Goal: Information Seeking & Learning: Learn about a topic

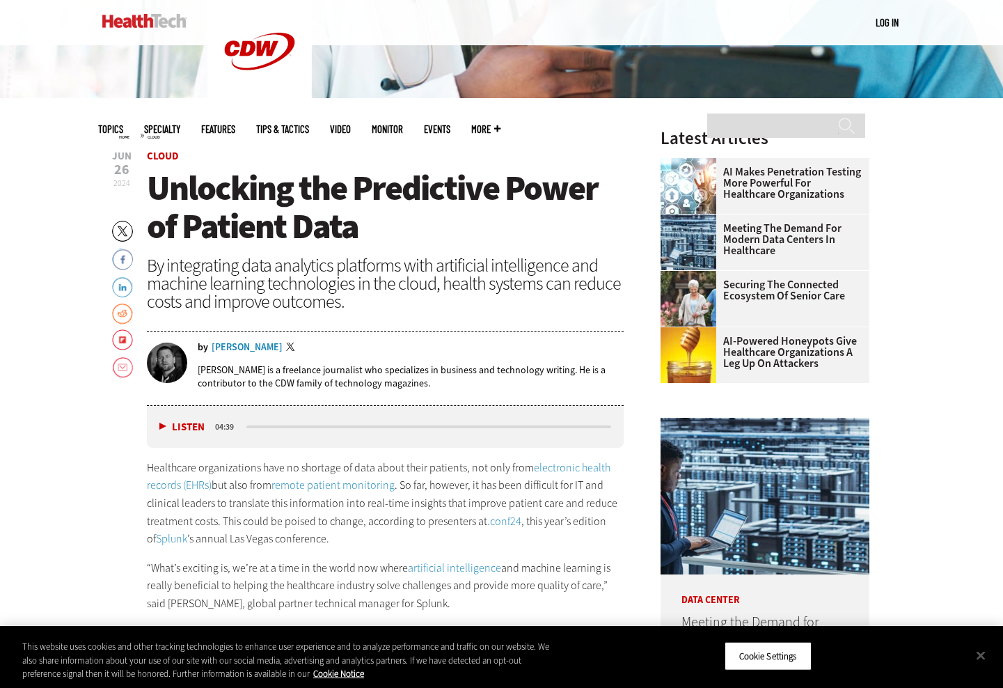
scroll to position [390, 0]
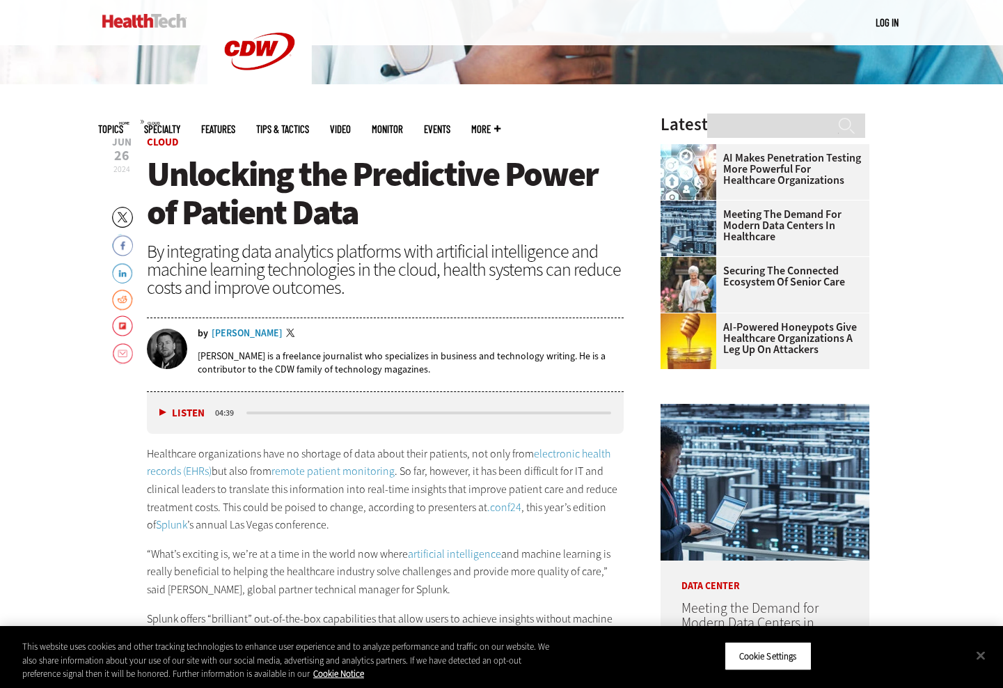
click at [160, 414] on button "Listen" at bounding box center [181, 413] width 45 height 10
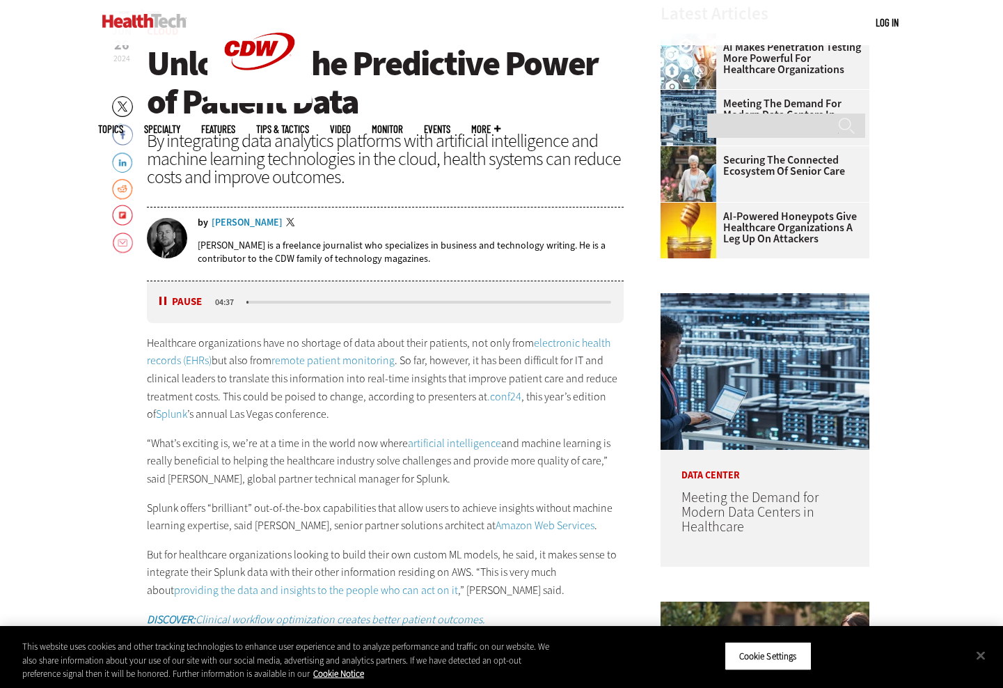
scroll to position [501, 0]
click at [162, 296] on button "Pause" at bounding box center [180, 301] width 43 height 10
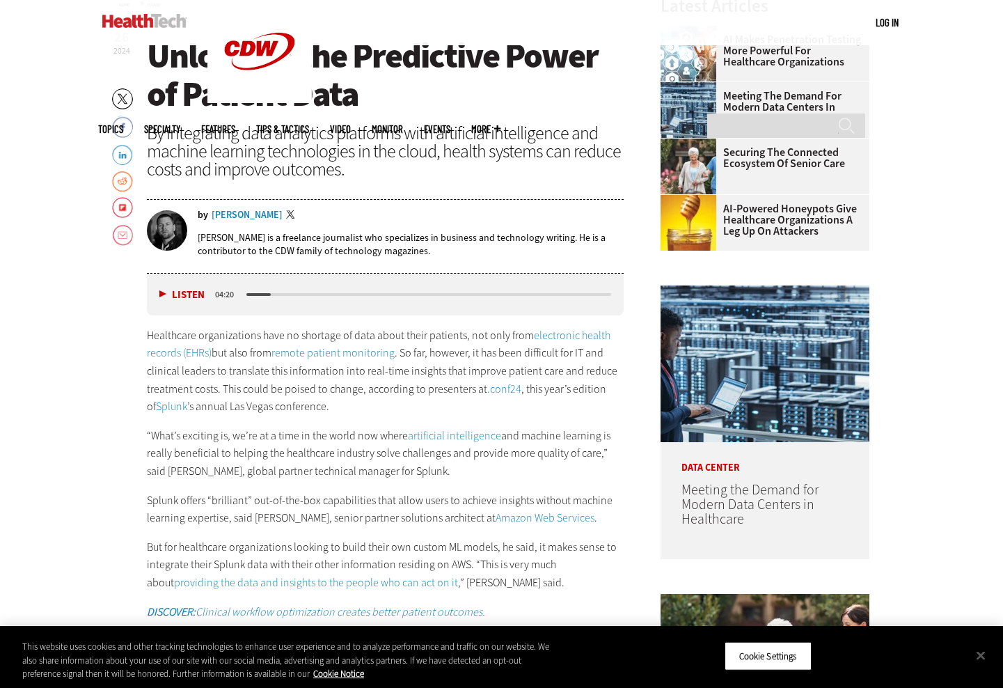
scroll to position [512, 0]
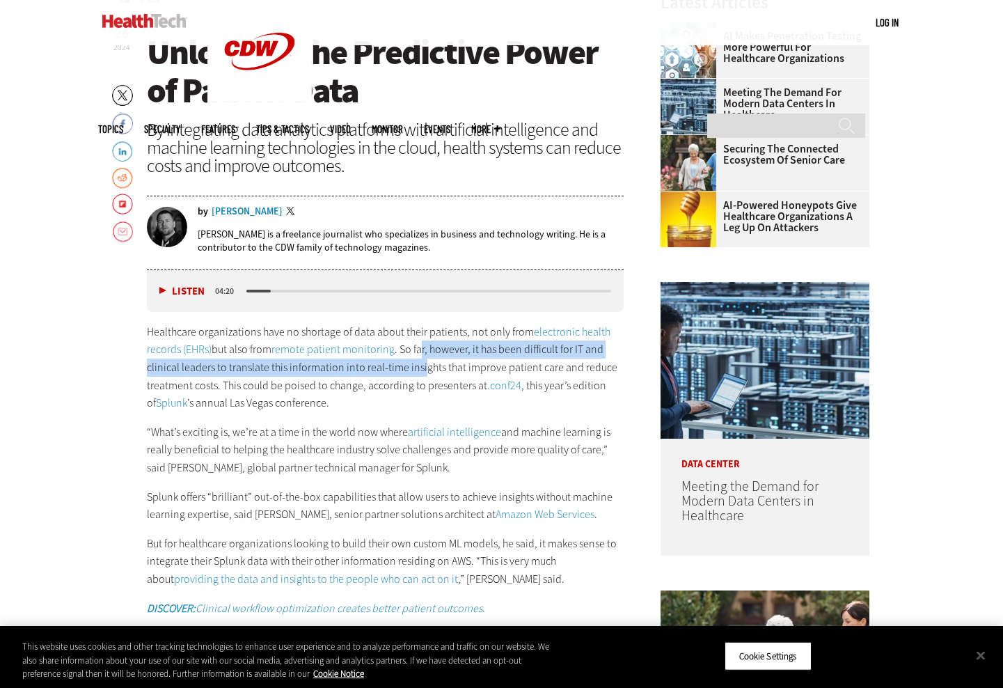
drag, startPoint x: 422, startPoint y: 348, endPoint x: 421, endPoint y: 370, distance: 21.6
click at [421, 370] on p "Healthcare organizations have no shortage of data about their patients, not onl…" at bounding box center [386, 367] width 478 height 89
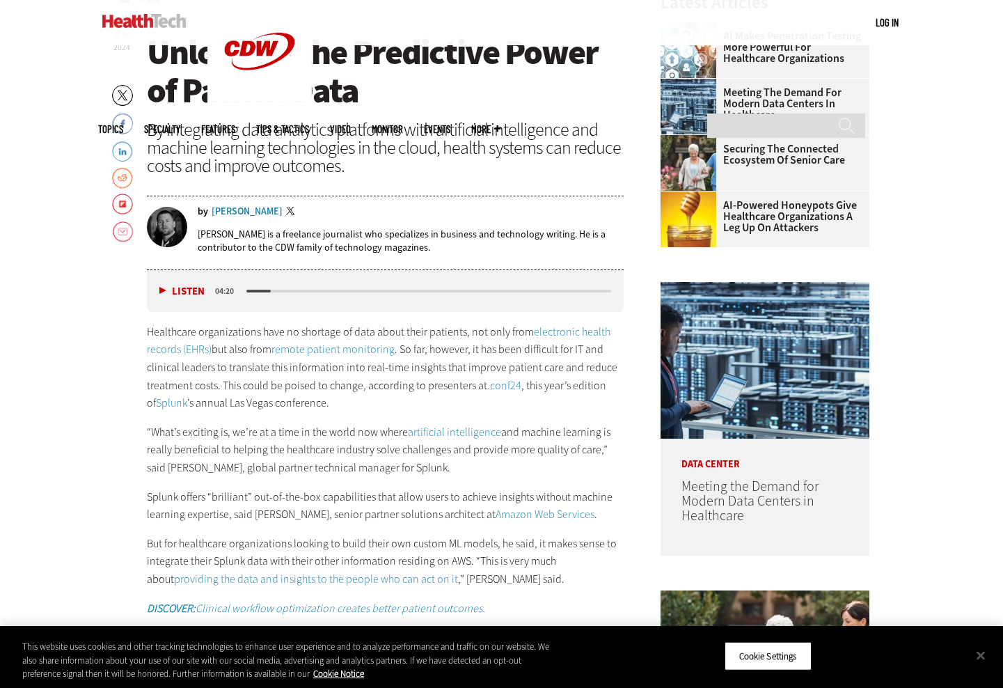
click at [494, 385] on link ".conf24" at bounding box center [504, 385] width 34 height 15
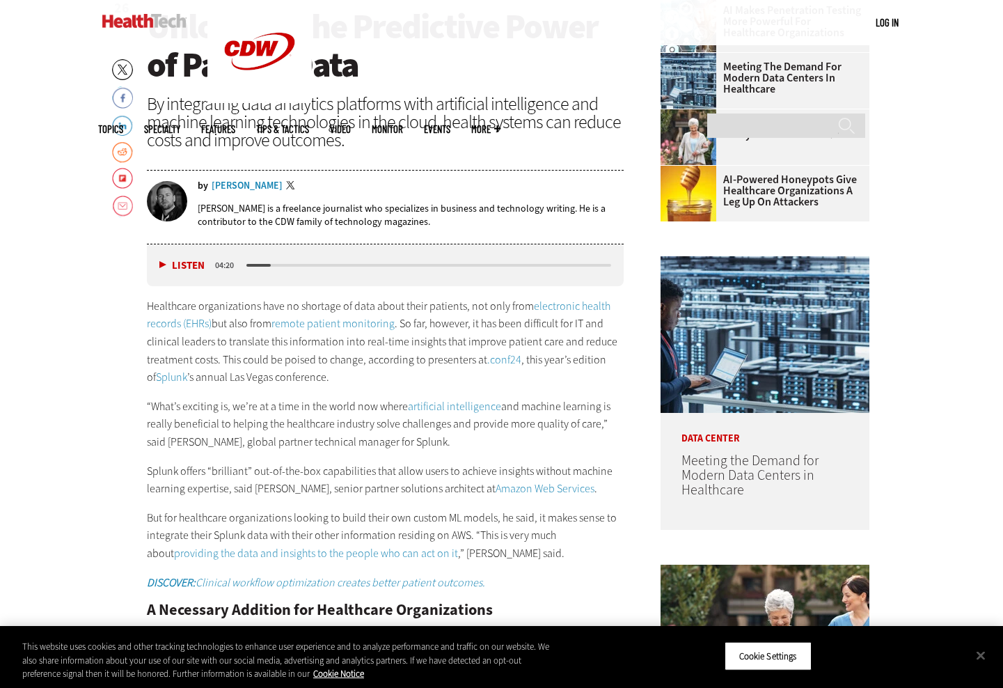
scroll to position [538, 0]
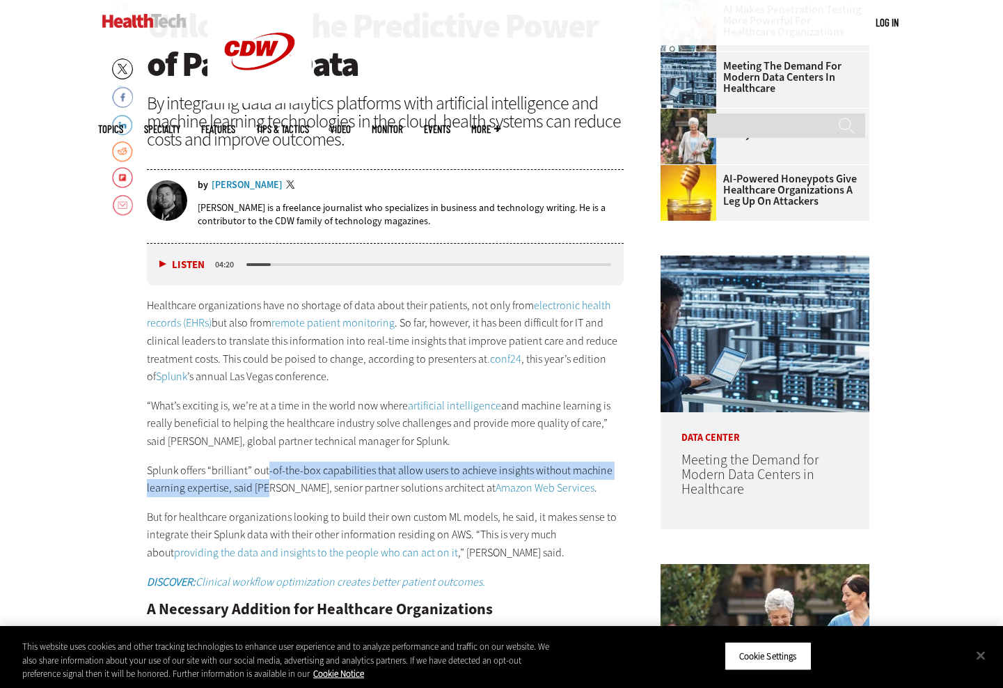
drag, startPoint x: 267, startPoint y: 462, endPoint x: 266, endPoint y: 484, distance: 21.6
click at [266, 484] on p "Splunk offers “brilliant” out-of-the-box capabilities that allow users to achie…" at bounding box center [386, 480] width 478 height 36
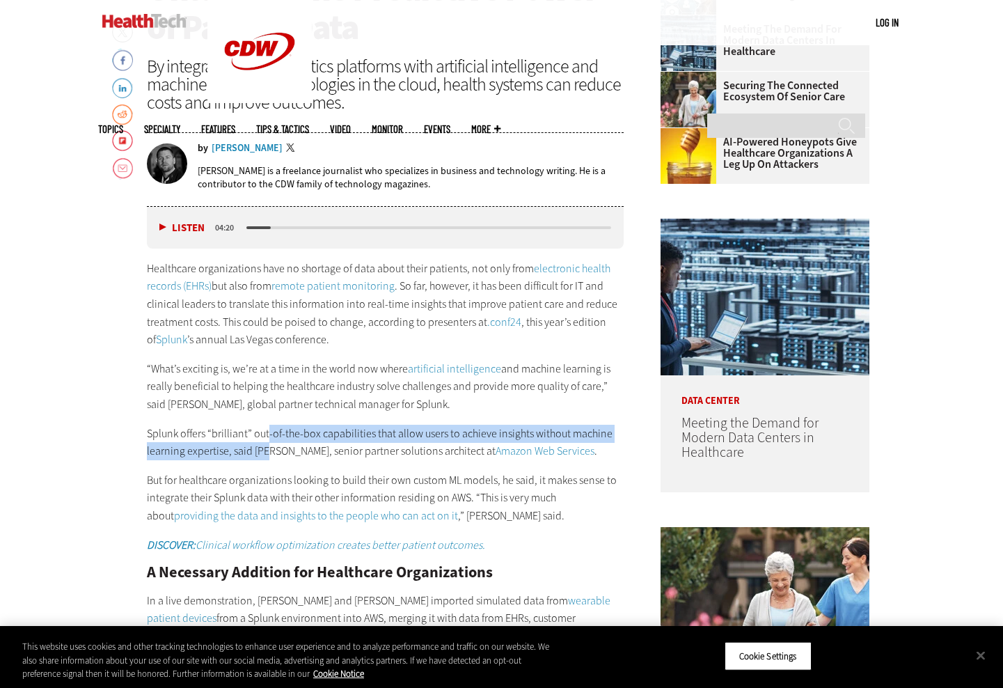
scroll to position [576, 0]
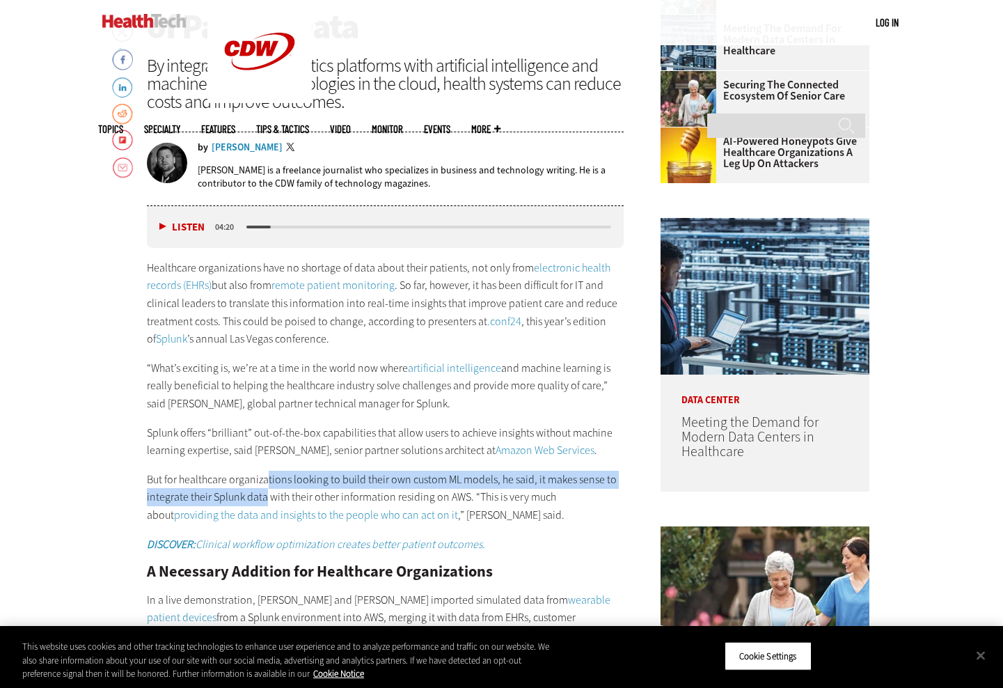
drag, startPoint x: 265, startPoint y: 478, endPoint x: 264, endPoint y: 491, distance: 12.6
click at [264, 491] on p "But for healthcare organizations looking to build their own custom ML models, h…" at bounding box center [386, 498] width 478 height 54
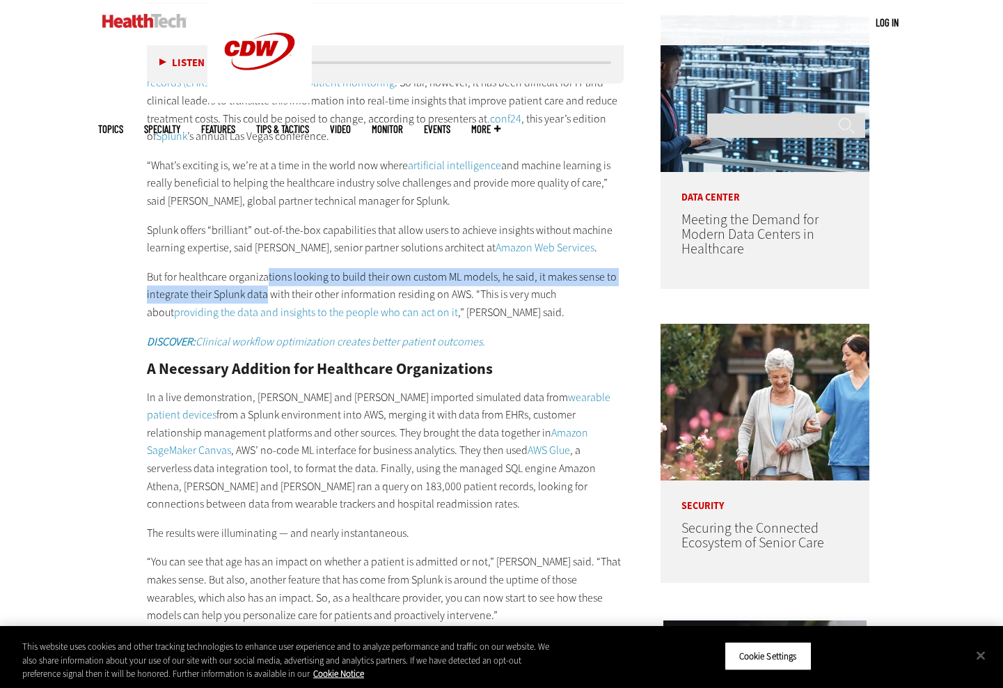
scroll to position [795, 0]
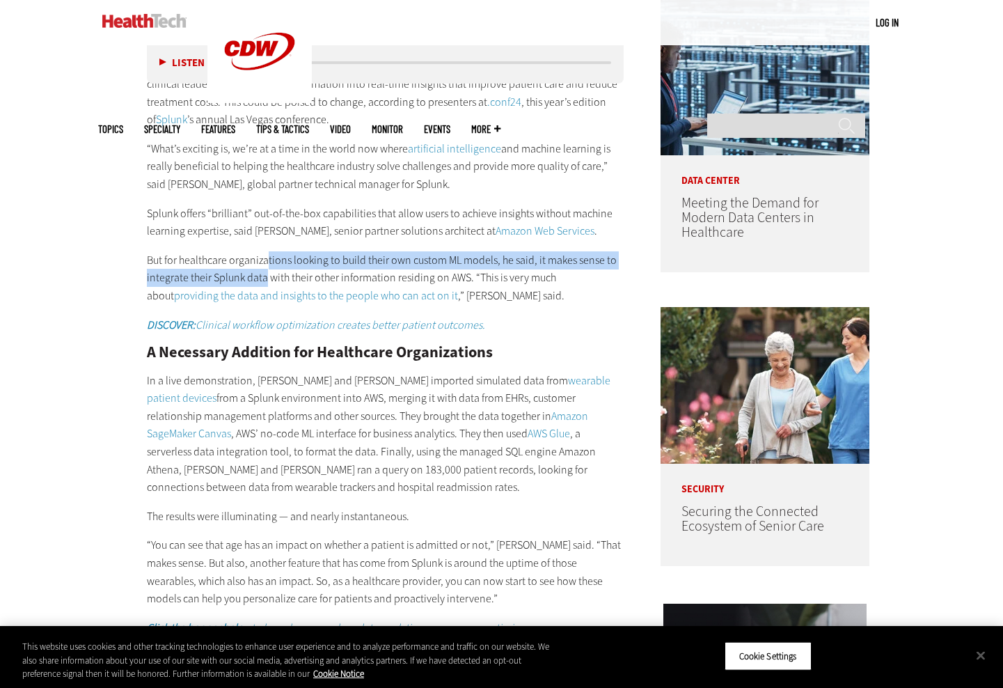
click at [502, 377] on link "wearable patient devices" at bounding box center [379, 389] width 464 height 33
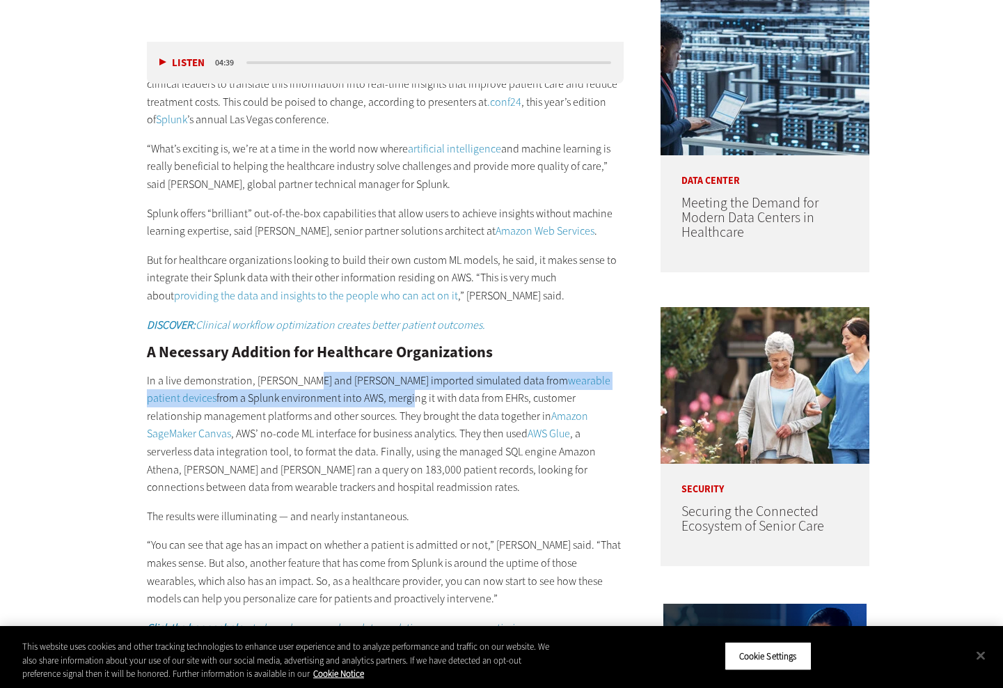
drag, startPoint x: 308, startPoint y: 378, endPoint x: 308, endPoint y: 391, distance: 12.5
click at [308, 391] on p "In a live demonstration, Roberts and Peaty imported simulated data from wearabl…" at bounding box center [386, 434] width 478 height 125
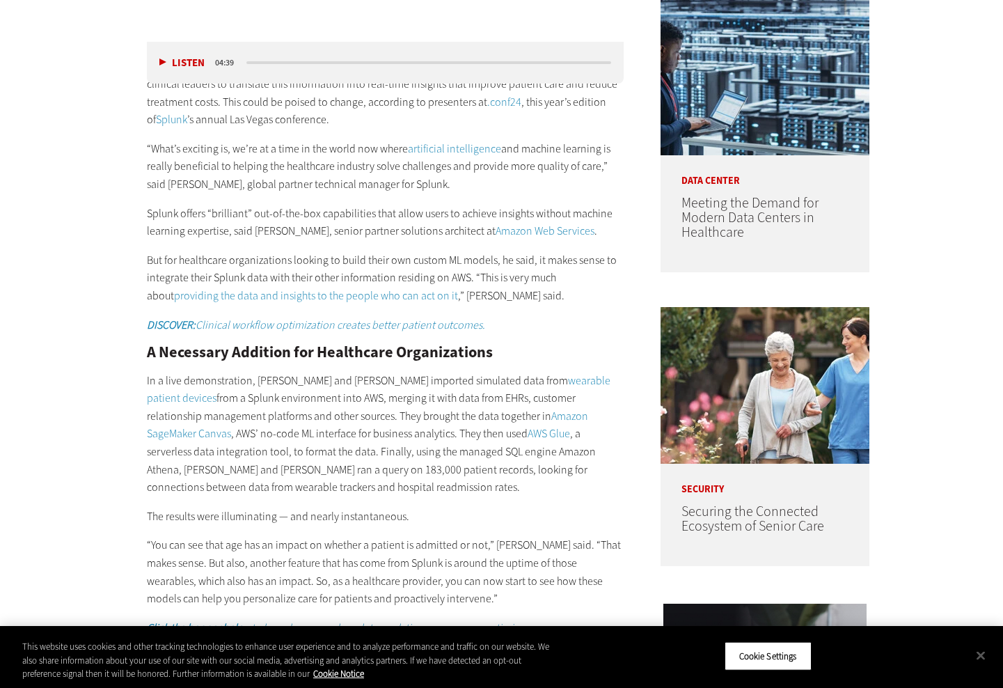
click at [304, 411] on p "In a live demonstration, Roberts and Peaty imported simulated data from wearabl…" at bounding box center [386, 434] width 478 height 125
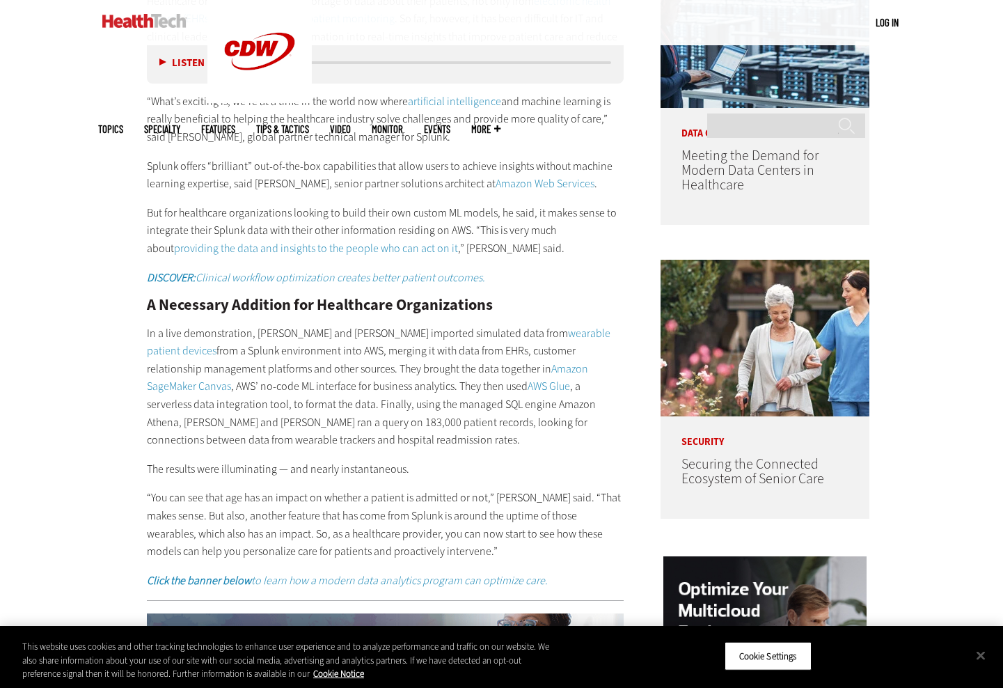
scroll to position [843, 0]
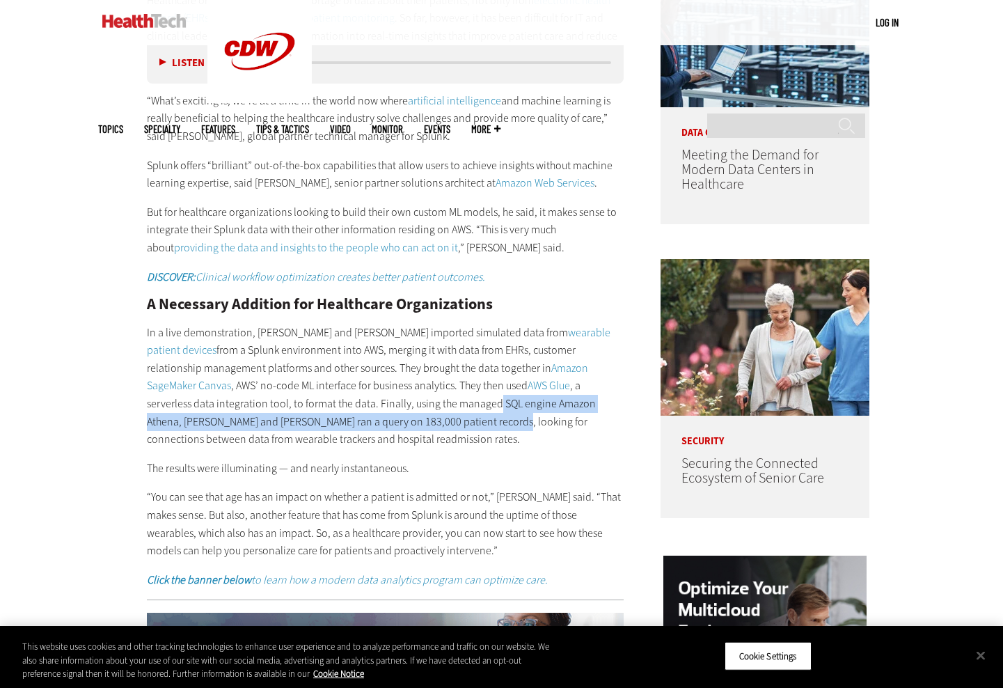
drag, startPoint x: 307, startPoint y: 403, endPoint x: 307, endPoint y: 421, distance: 18.1
click at [307, 421] on p "In a live demonstration, Roberts and Peaty imported simulated data from wearabl…" at bounding box center [386, 386] width 478 height 125
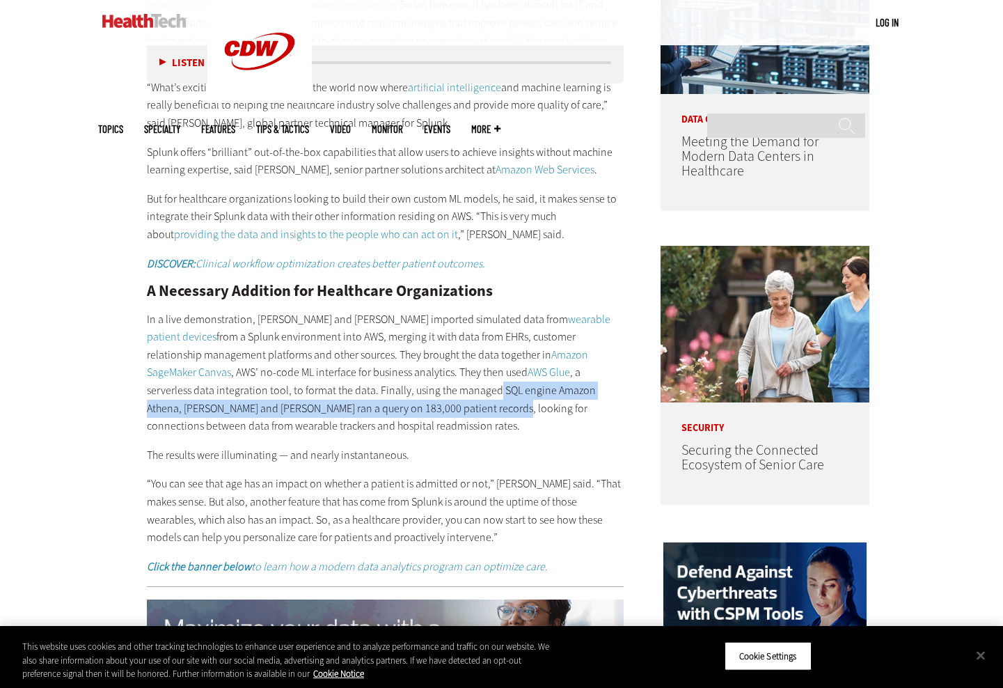
scroll to position [897, 0]
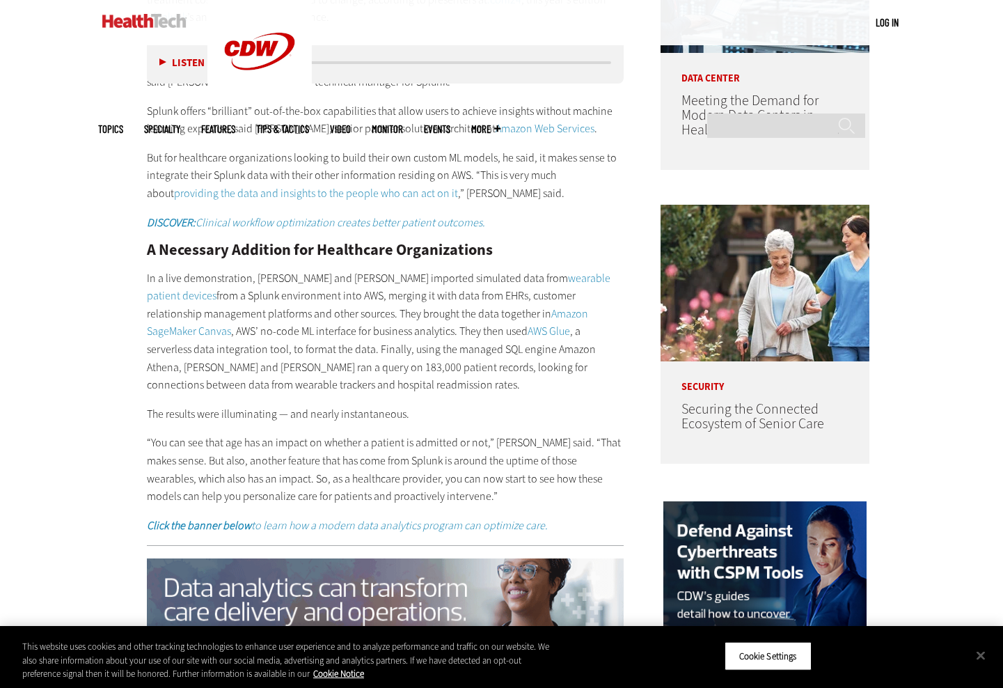
drag, startPoint x: 270, startPoint y: 436, endPoint x: 274, endPoint y: 460, distance: 23.9
click at [274, 460] on p "“You can see that age has an impact on whether a patient is admitted or not,” P…" at bounding box center [386, 469] width 478 height 71
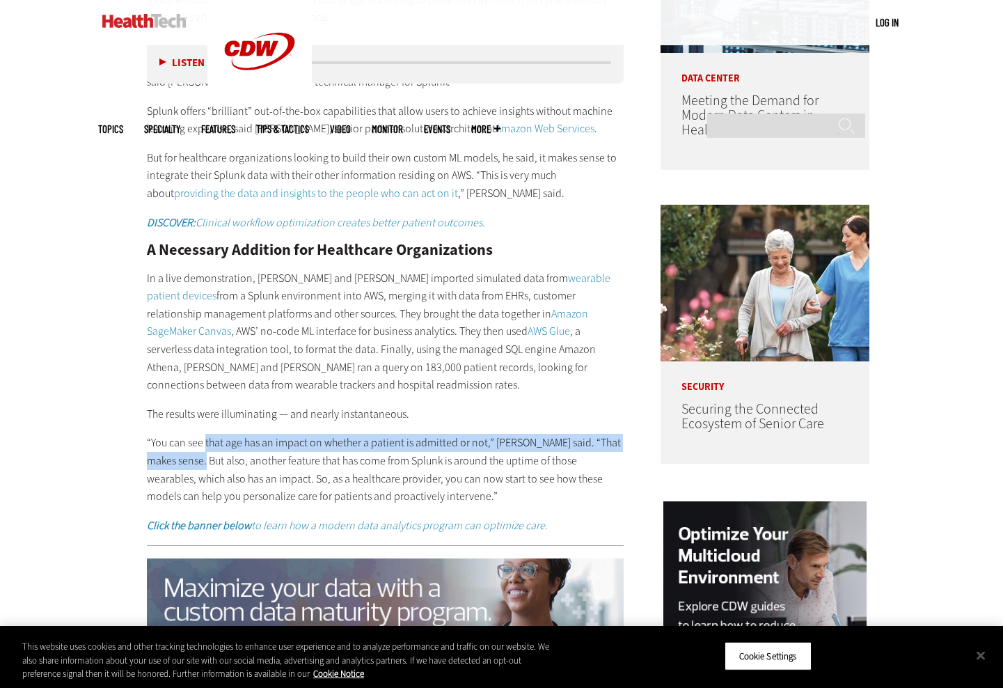
drag, startPoint x: 205, startPoint y: 442, endPoint x: 205, endPoint y: 452, distance: 9.8
click at [205, 452] on p "“You can see that age has an impact on whether a patient is admitted or not,” P…" at bounding box center [386, 469] width 478 height 71
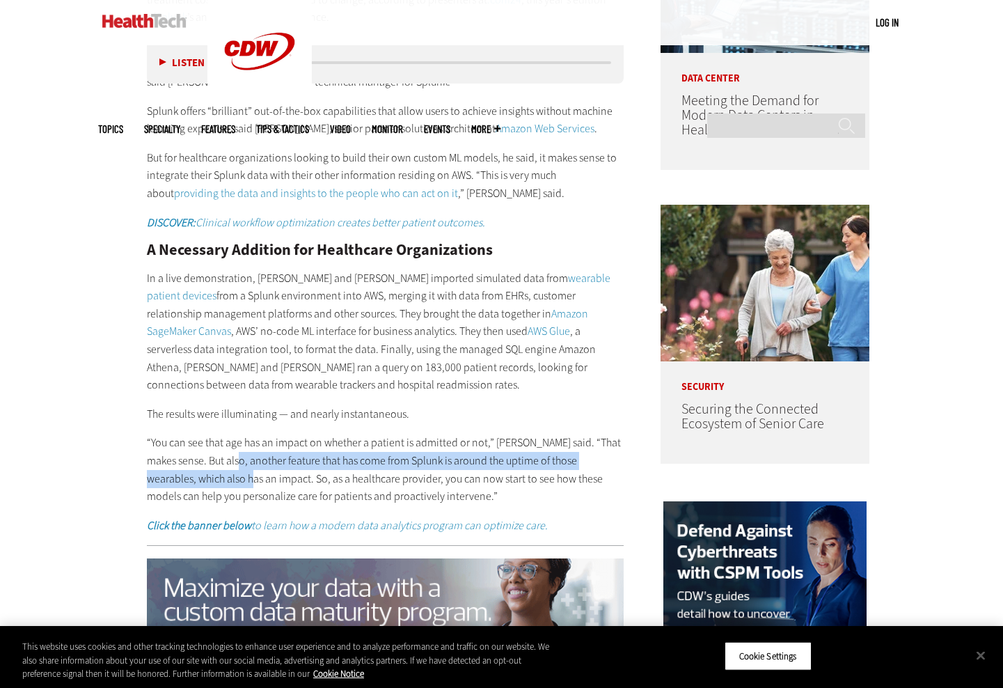
drag, startPoint x: 243, startPoint y: 455, endPoint x: 242, endPoint y: 473, distance: 18.1
click at [242, 473] on p "“You can see that age has an impact on whether a patient is admitted or not,” P…" at bounding box center [386, 469] width 478 height 71
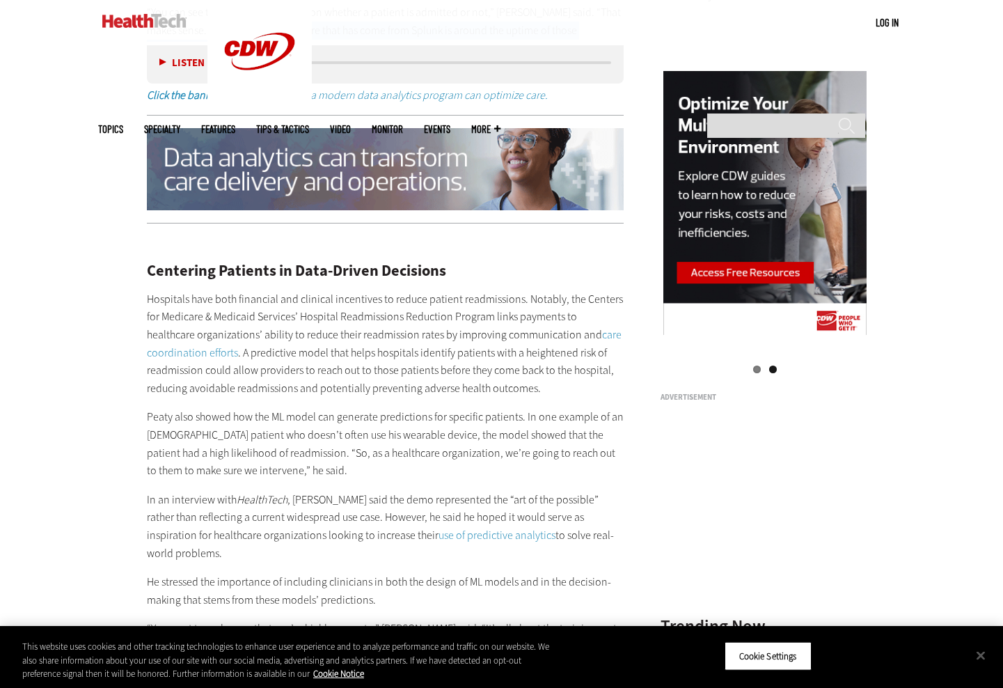
scroll to position [1328, 0]
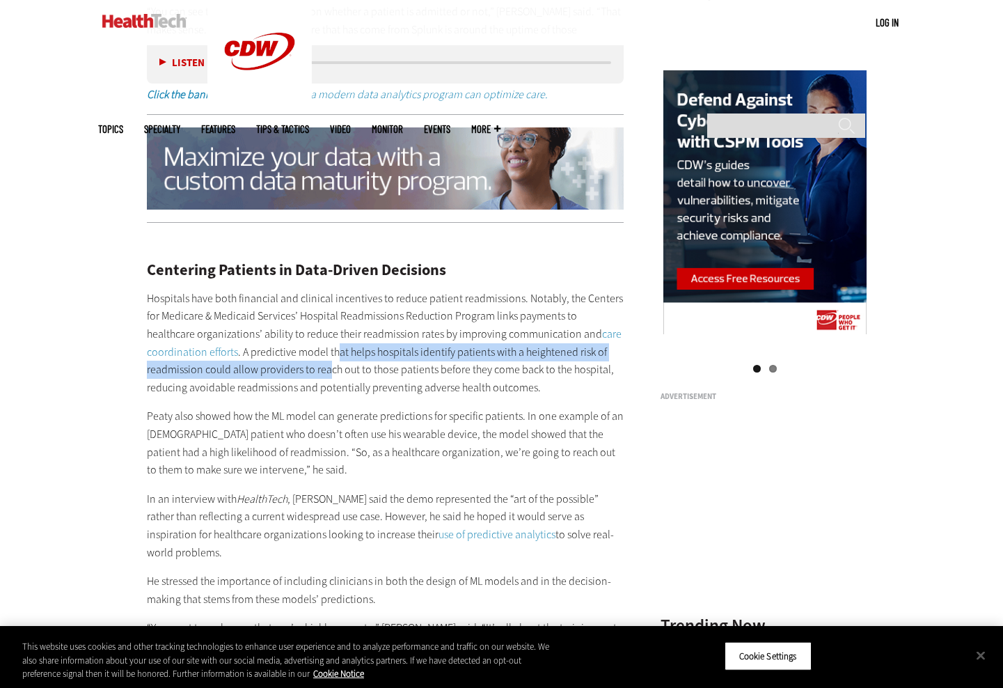
drag, startPoint x: 334, startPoint y: 349, endPoint x: 329, endPoint y: 372, distance: 23.5
click at [329, 372] on p "Hospitals have both financial and clinical incentives to reduce patient readmis…" at bounding box center [386, 343] width 478 height 107
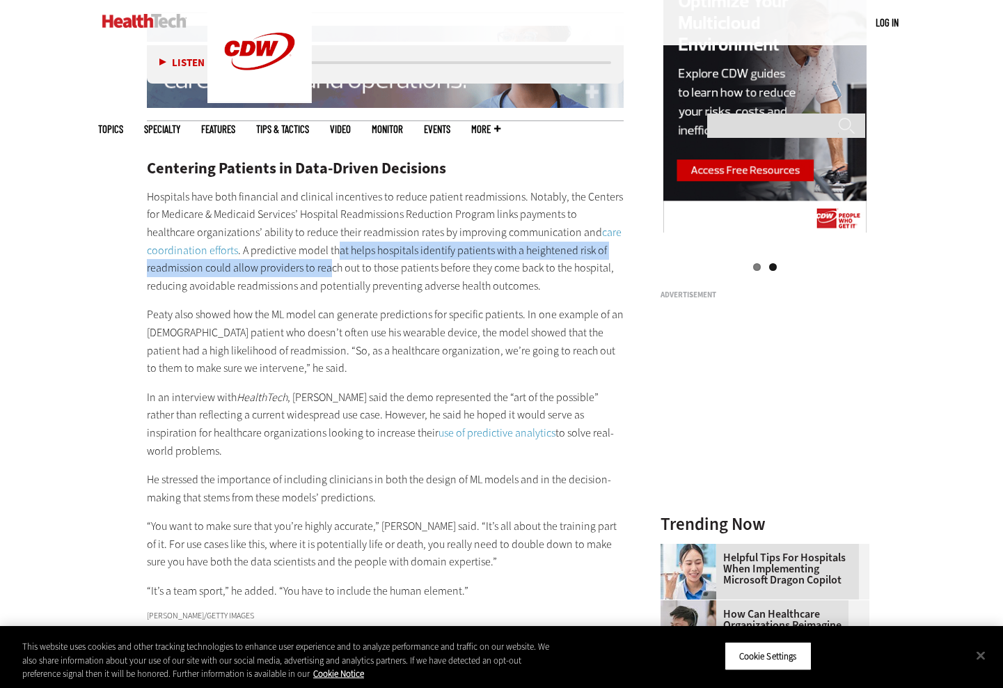
scroll to position [1432, 0]
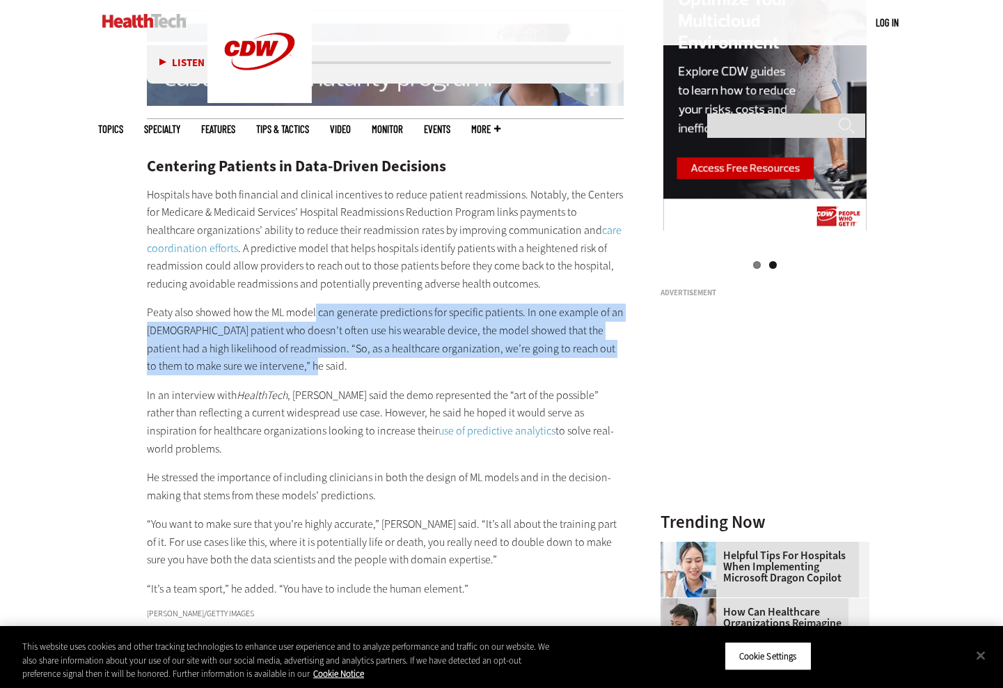
drag, startPoint x: 315, startPoint y: 311, endPoint x: 311, endPoint y: 358, distance: 47.5
click at [311, 358] on p "Peaty also showed how the ML model can generate predictions for specific patien…" at bounding box center [386, 339] width 478 height 71
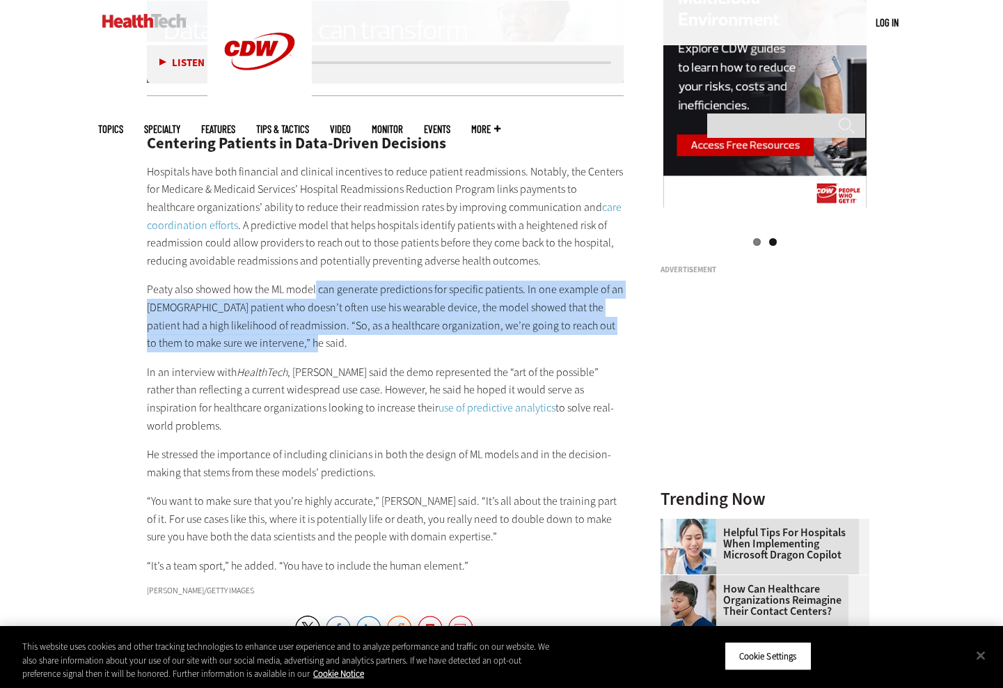
scroll to position [1456, 0]
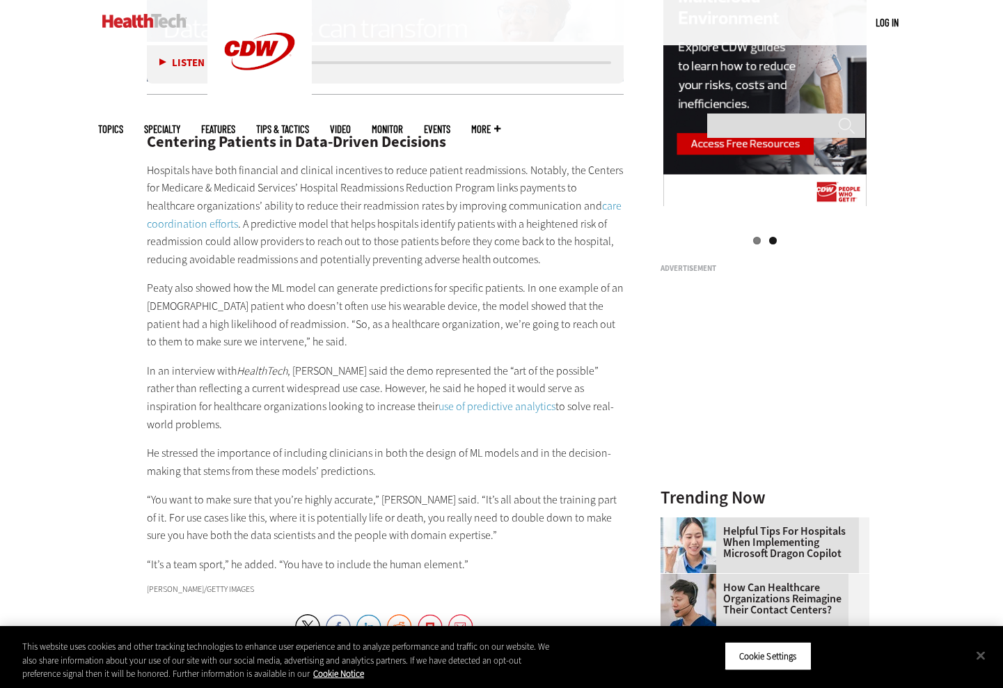
click at [309, 359] on div "Centering Patients in Data-Driven Decisions Hospitals have both financial and c…" at bounding box center [386, 340] width 478 height 468
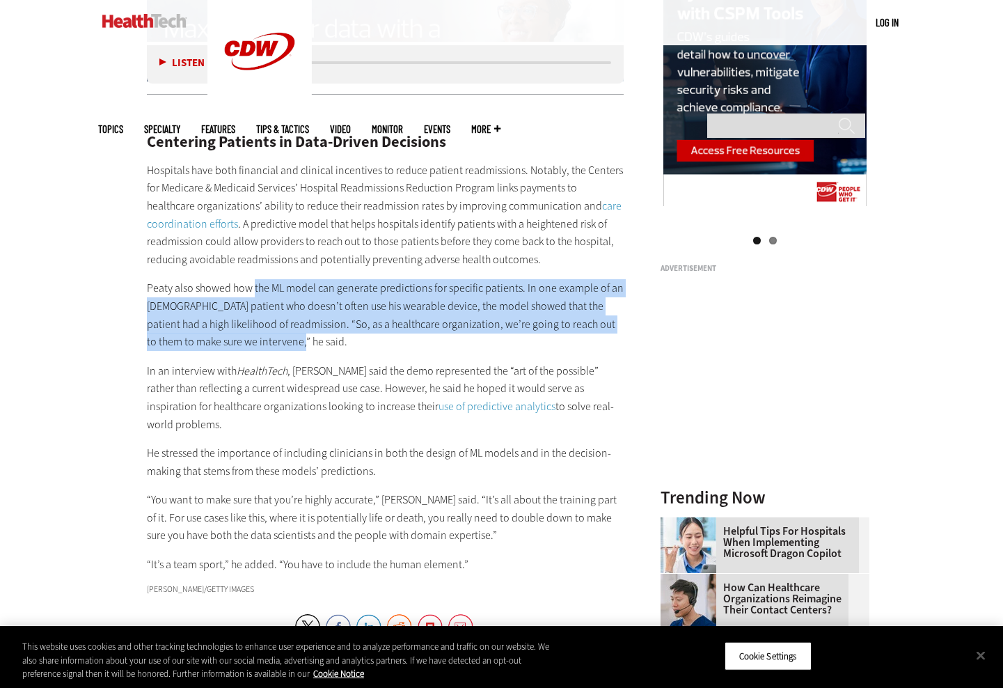
drag, startPoint x: 254, startPoint y: 290, endPoint x: 256, endPoint y: 338, distance: 47.4
click at [256, 338] on p "Peaty also showed how the ML model can generate predictions for specific patien…" at bounding box center [386, 314] width 478 height 71
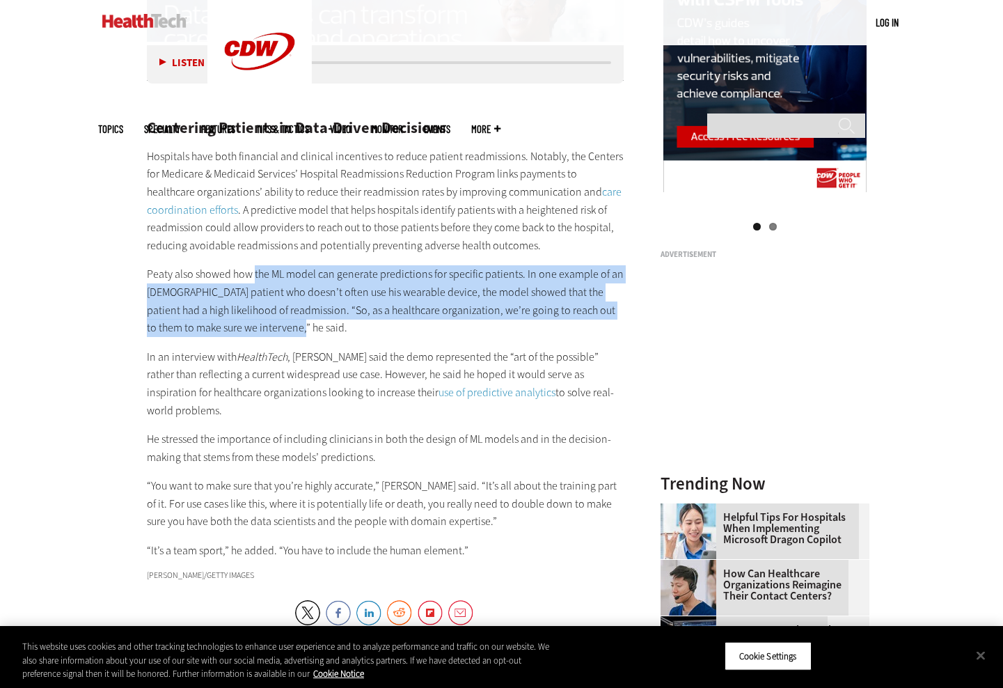
scroll to position [1472, 0]
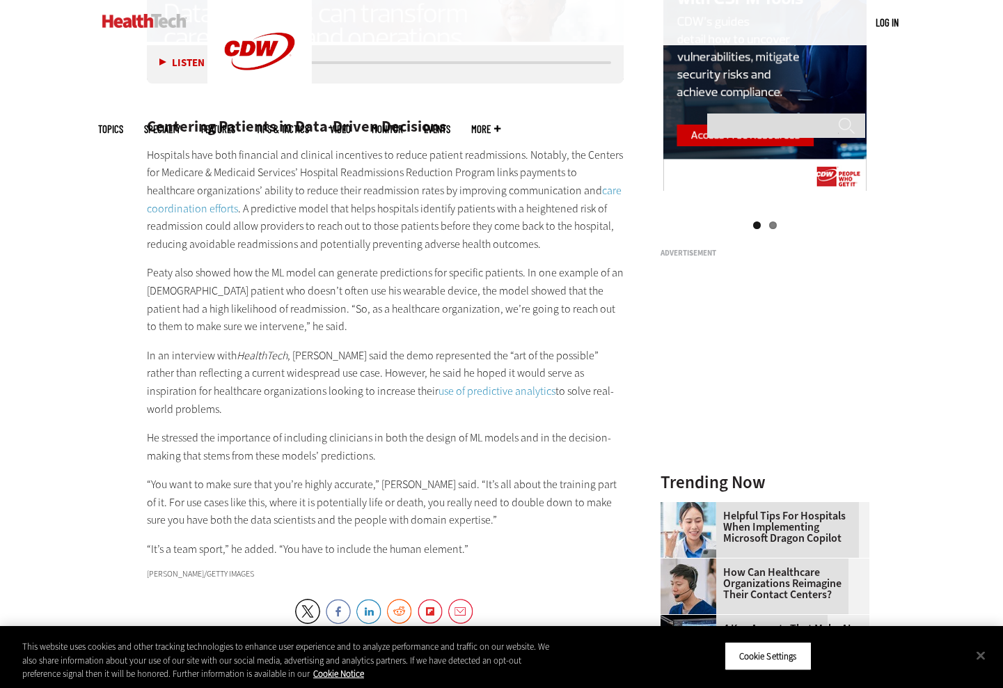
click at [398, 285] on p "Peaty also showed how the ML model can generate predictions for specific patien…" at bounding box center [386, 299] width 478 height 71
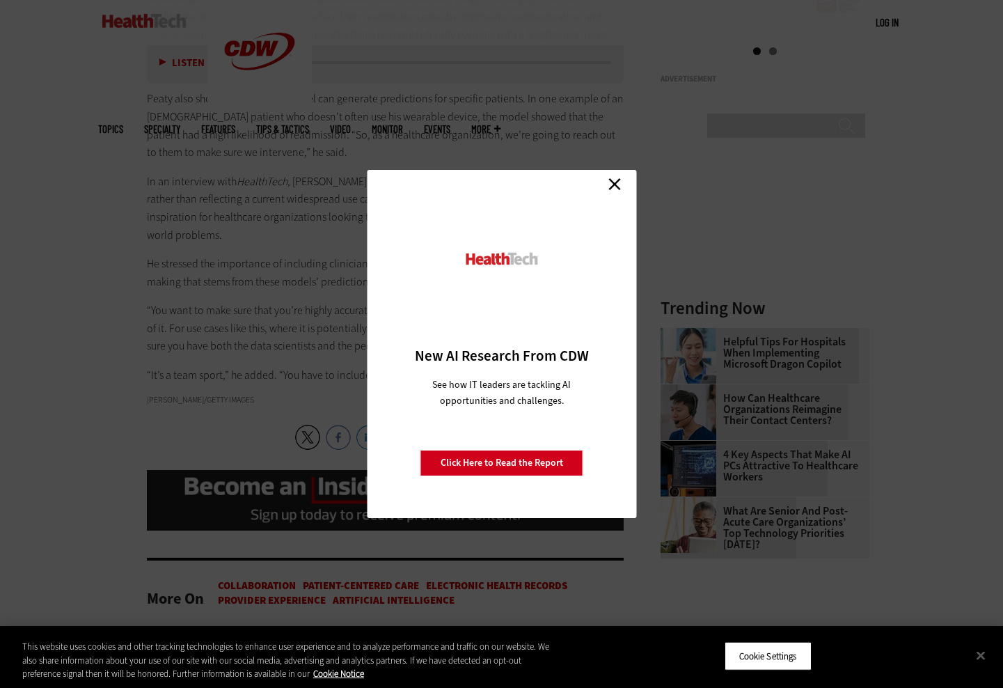
scroll to position [1654, 0]
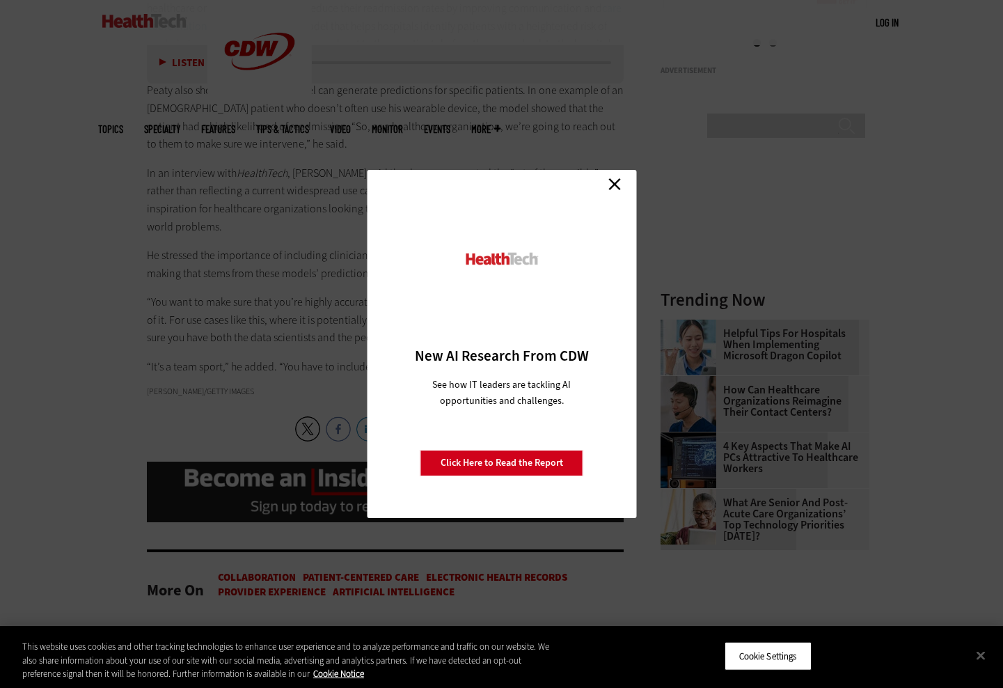
click at [620, 187] on link "Close" at bounding box center [614, 183] width 21 height 21
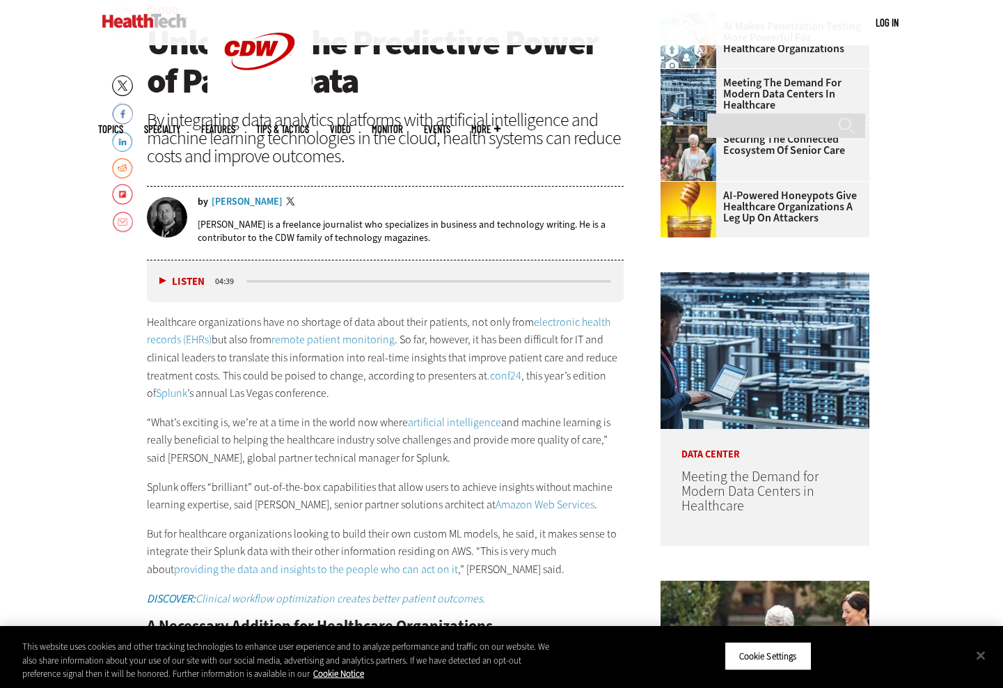
scroll to position [523, 0]
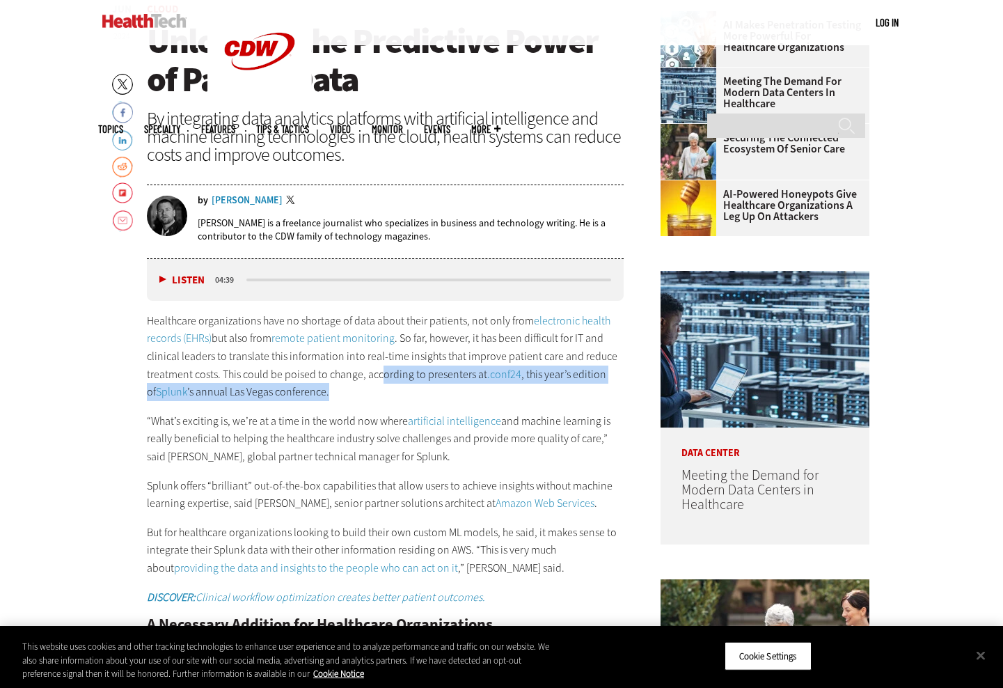
drag, startPoint x: 378, startPoint y: 379, endPoint x: 377, endPoint y: 386, distance: 7.7
click at [377, 386] on p "Healthcare organizations have no shortage of data about their patients, not onl…" at bounding box center [386, 356] width 478 height 89
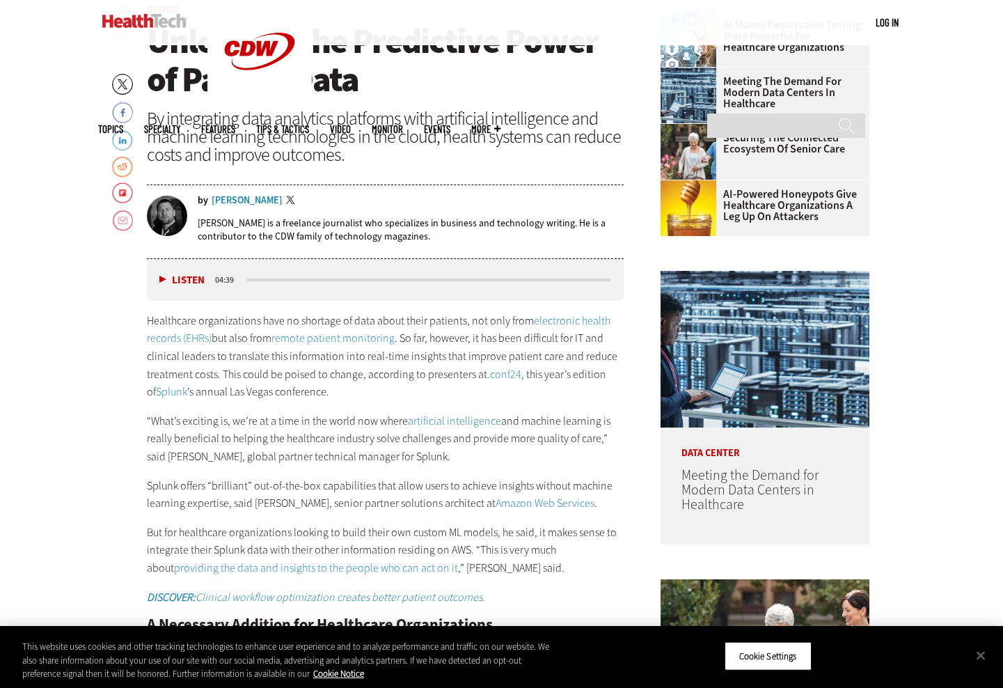
click at [338, 396] on p "Healthcare organizations have no shortage of data about their patients, not onl…" at bounding box center [386, 356] width 478 height 89
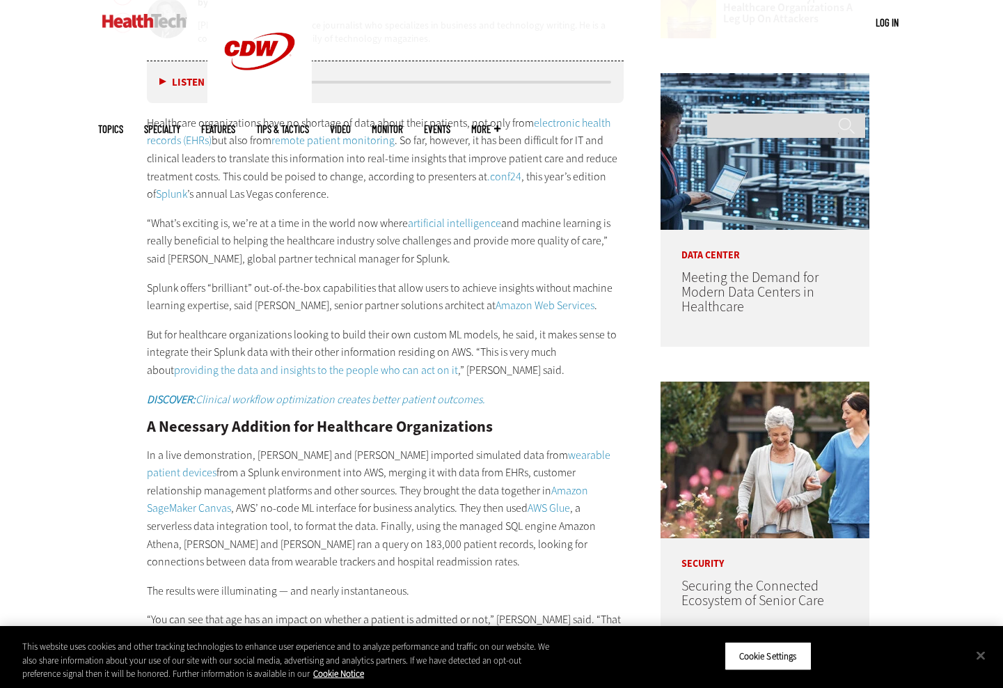
scroll to position [735, 0]
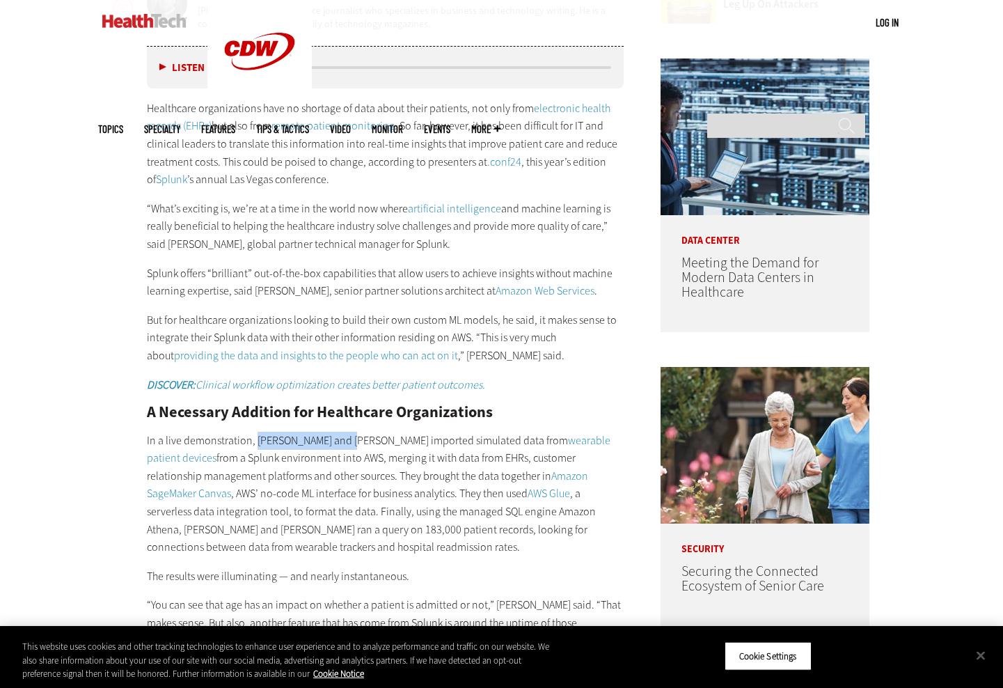
drag, startPoint x: 256, startPoint y: 438, endPoint x: 340, endPoint y: 442, distance: 83.7
click at [340, 442] on p "In a live demonstration, Roberts and Peaty imported simulated data from wearabl…" at bounding box center [386, 494] width 478 height 125
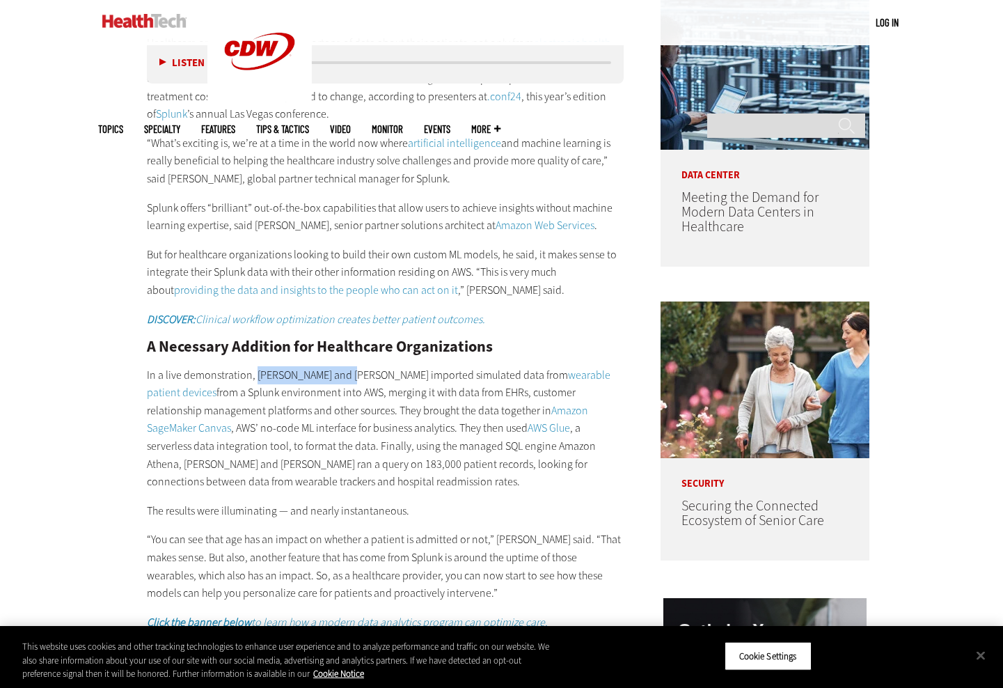
scroll to position [829, 0]
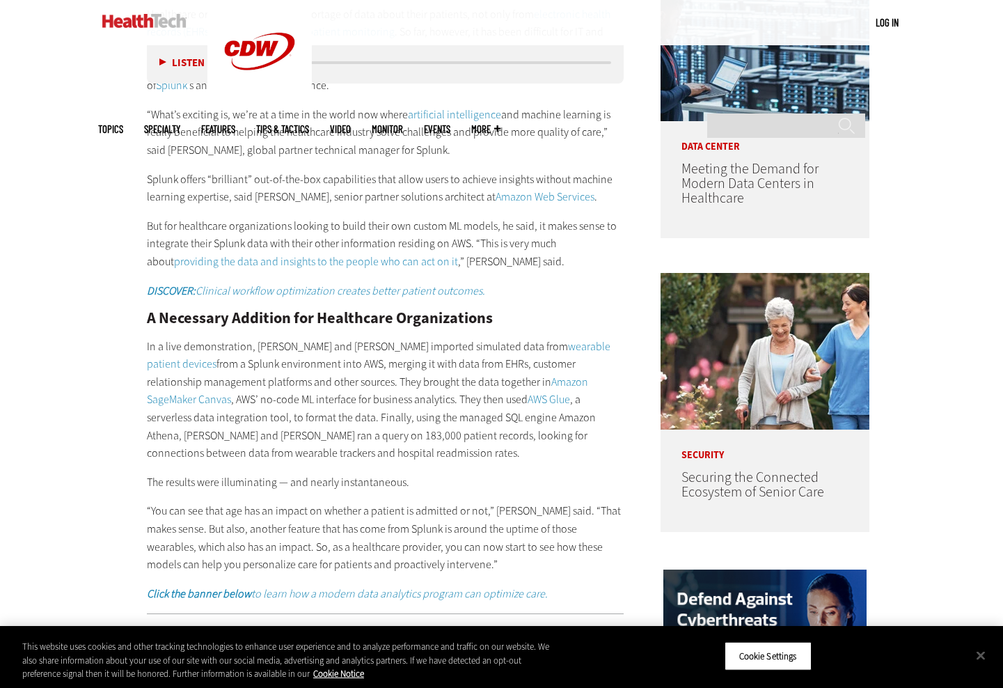
click at [361, 321] on h2 "A Necessary Addition for Healthcare Organizations" at bounding box center [386, 318] width 478 height 15
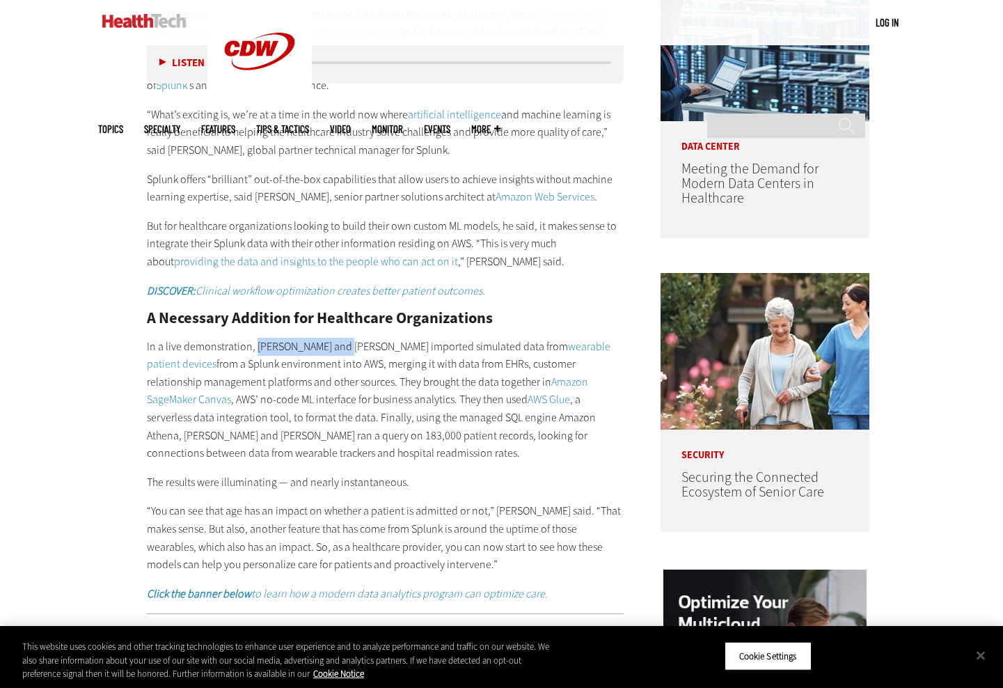
drag, startPoint x: 333, startPoint y: 344, endPoint x: 255, endPoint y: 344, distance: 78.7
click at [255, 344] on p "In a live demonstration, Roberts and Peaty imported simulated data from wearabl…" at bounding box center [386, 400] width 478 height 125
copy p "Roberts and Peaty"
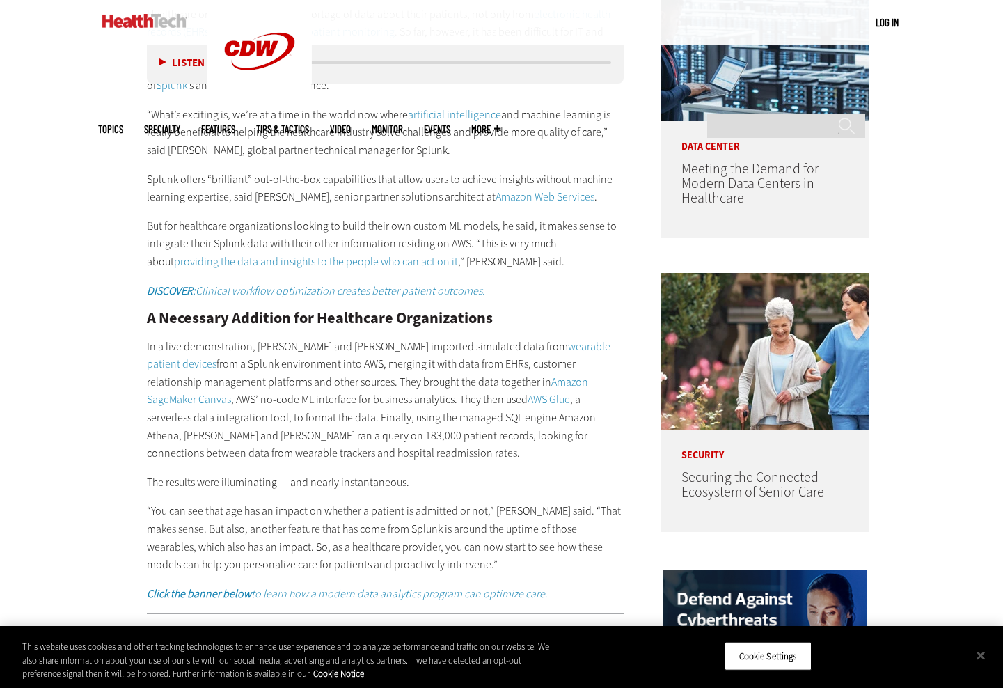
click at [384, 363] on p "In a live demonstration, Roberts and Peaty imported simulated data from wearabl…" at bounding box center [386, 400] width 478 height 125
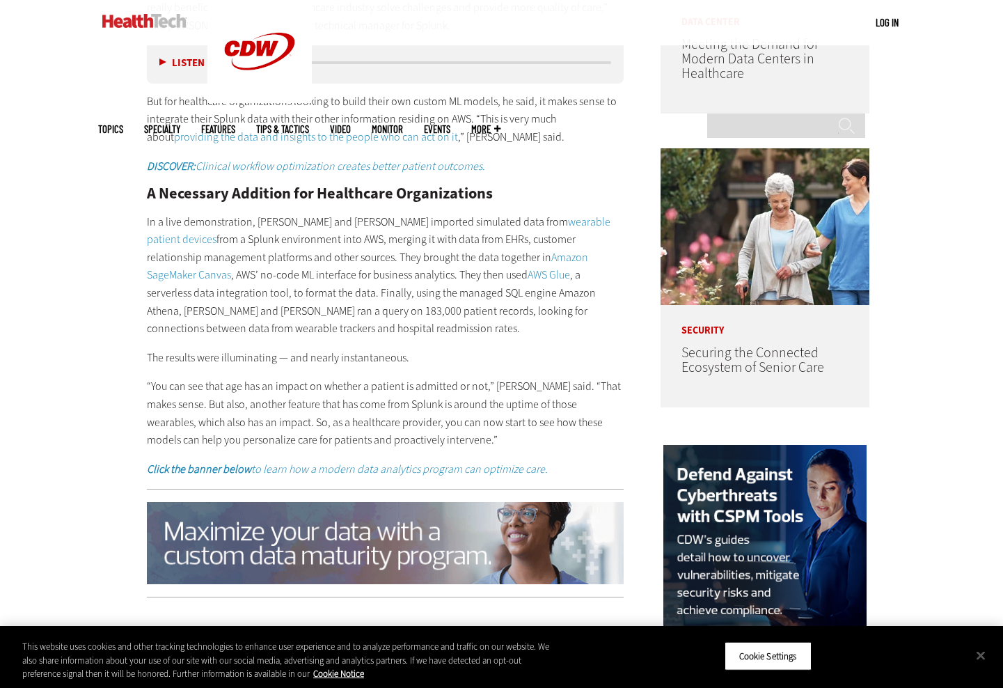
scroll to position [961, 0]
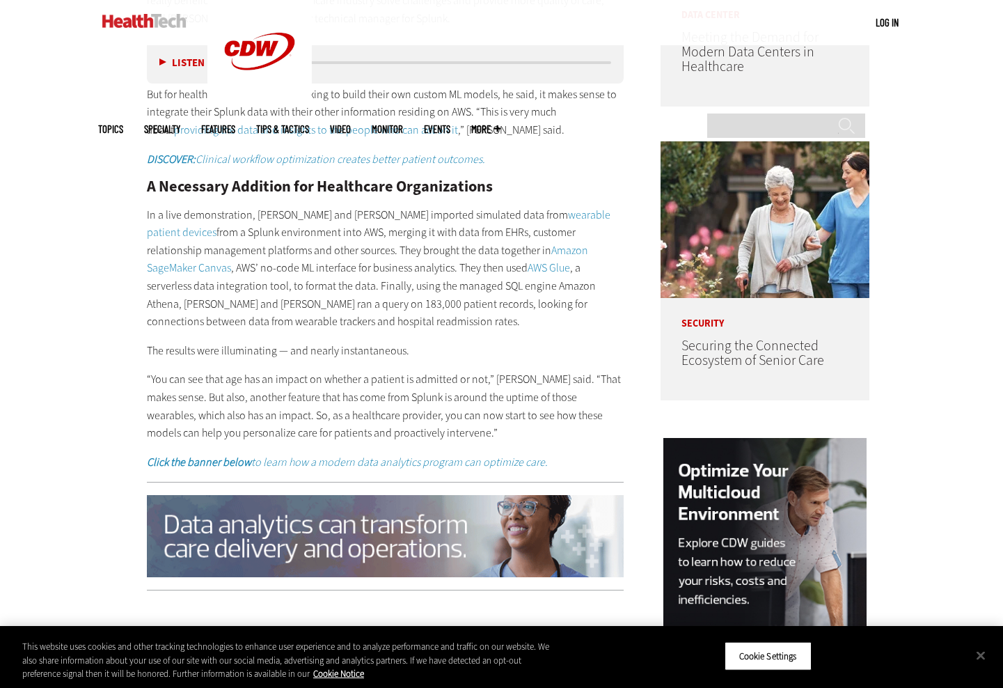
click at [303, 236] on p "In a live demonstration, Roberts and Peaty imported simulated data from wearabl…" at bounding box center [386, 268] width 478 height 125
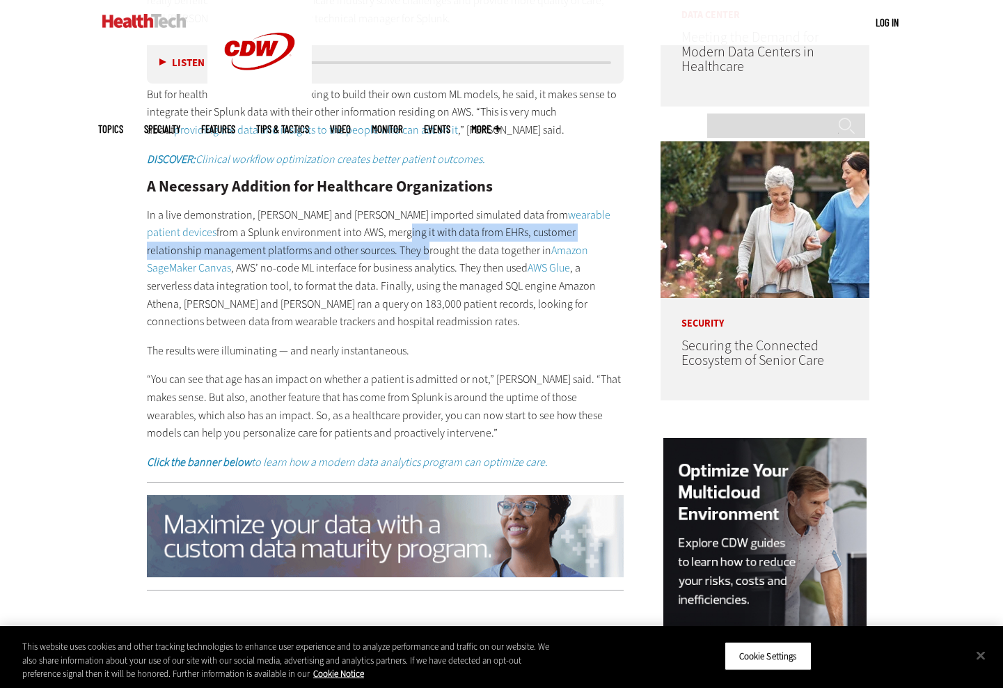
drag, startPoint x: 303, startPoint y: 226, endPoint x: 301, endPoint y: 246, distance: 21.0
click at [301, 246] on p "In a live demonstration, Roberts and Peaty imported simulated data from wearabl…" at bounding box center [386, 268] width 478 height 125
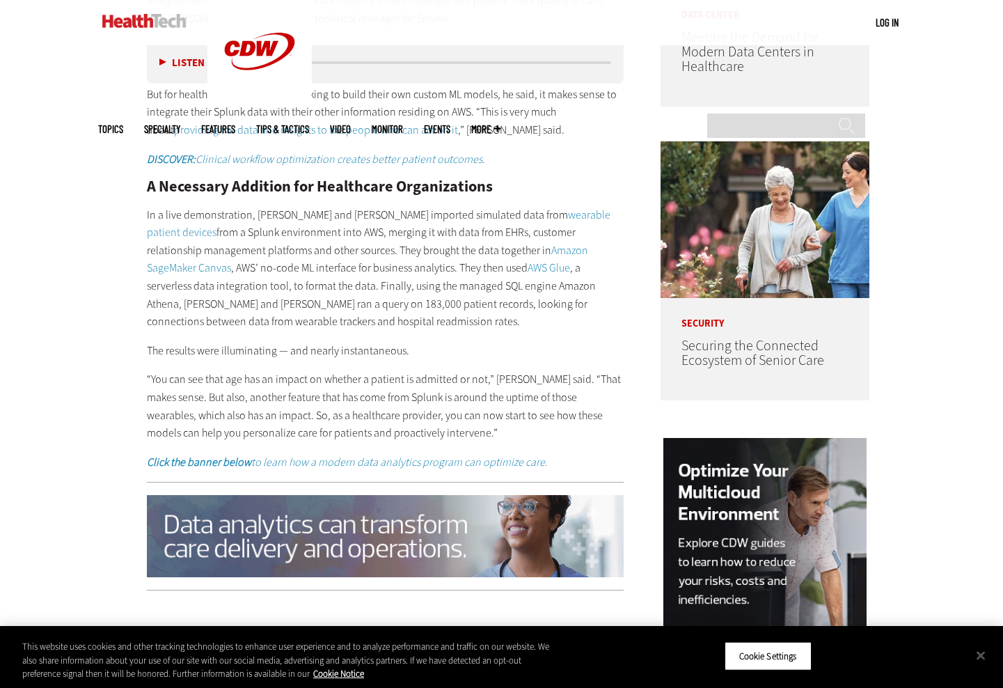
click at [318, 244] on p "In a live demonstration, Roberts and Peaty imported simulated data from wearabl…" at bounding box center [386, 268] width 478 height 125
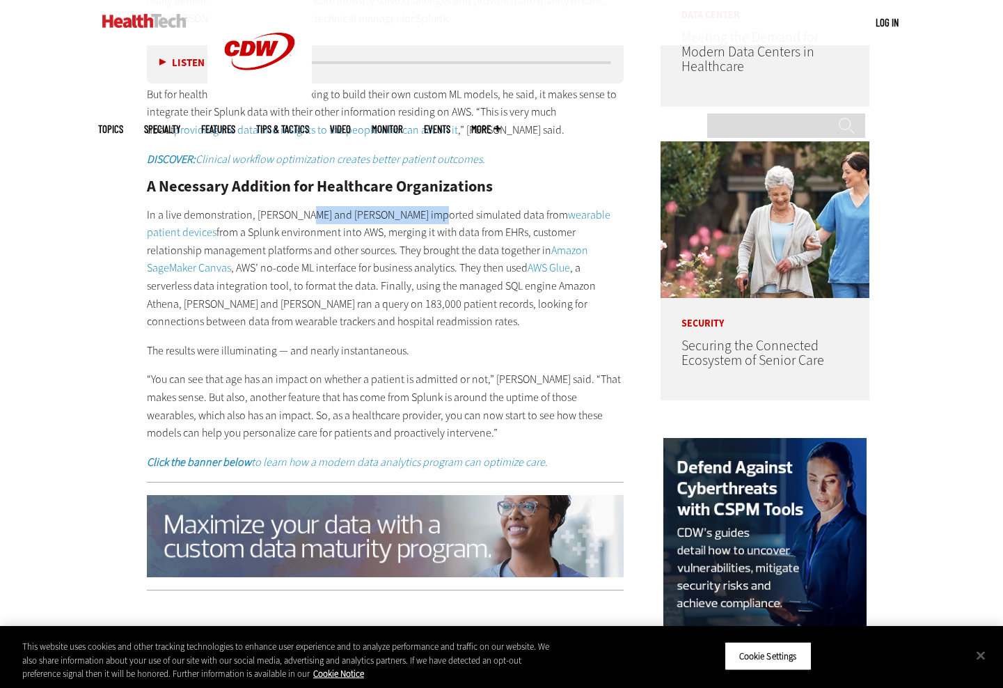
drag, startPoint x: 304, startPoint y: 219, endPoint x: 421, endPoint y: 217, distance: 117.0
click at [421, 217] on p "In a live demonstration, Roberts and Peaty imported simulated data from wearabl…" at bounding box center [386, 268] width 478 height 125
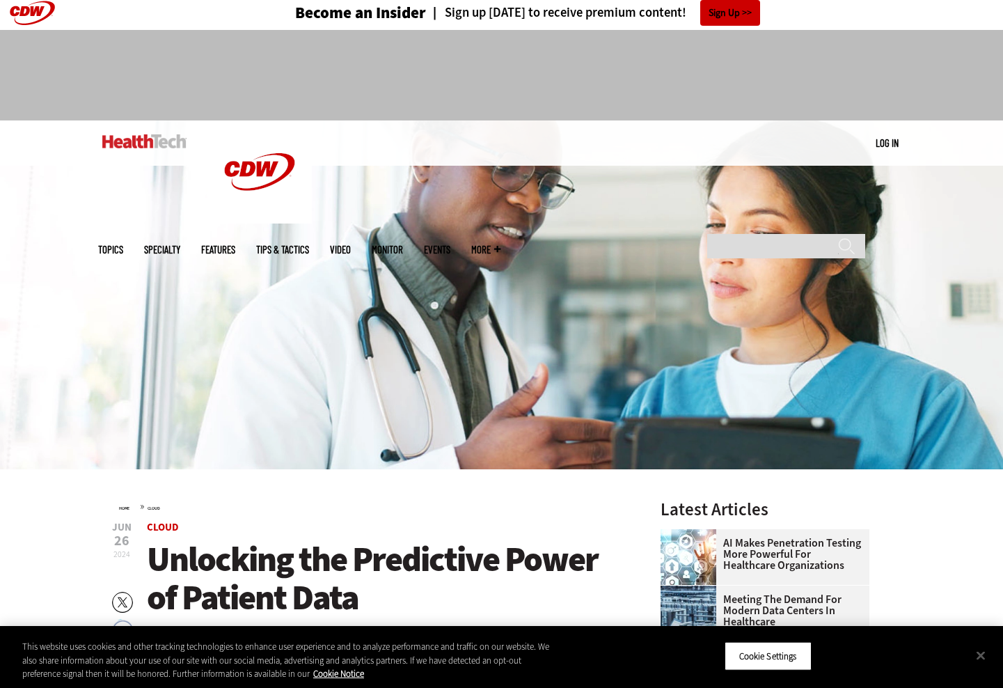
scroll to position [0, 0]
